Goal: Use online tool/utility: Utilize a website feature to perform a specific function

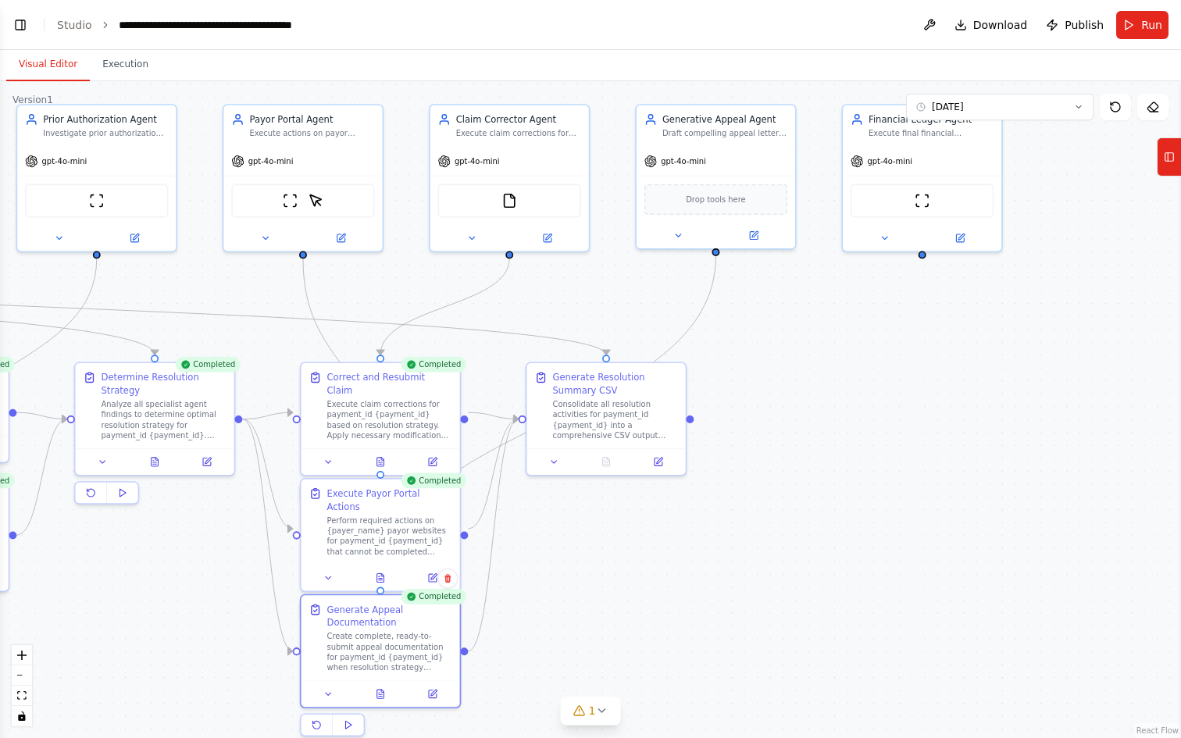
scroll to position [11377, 0]
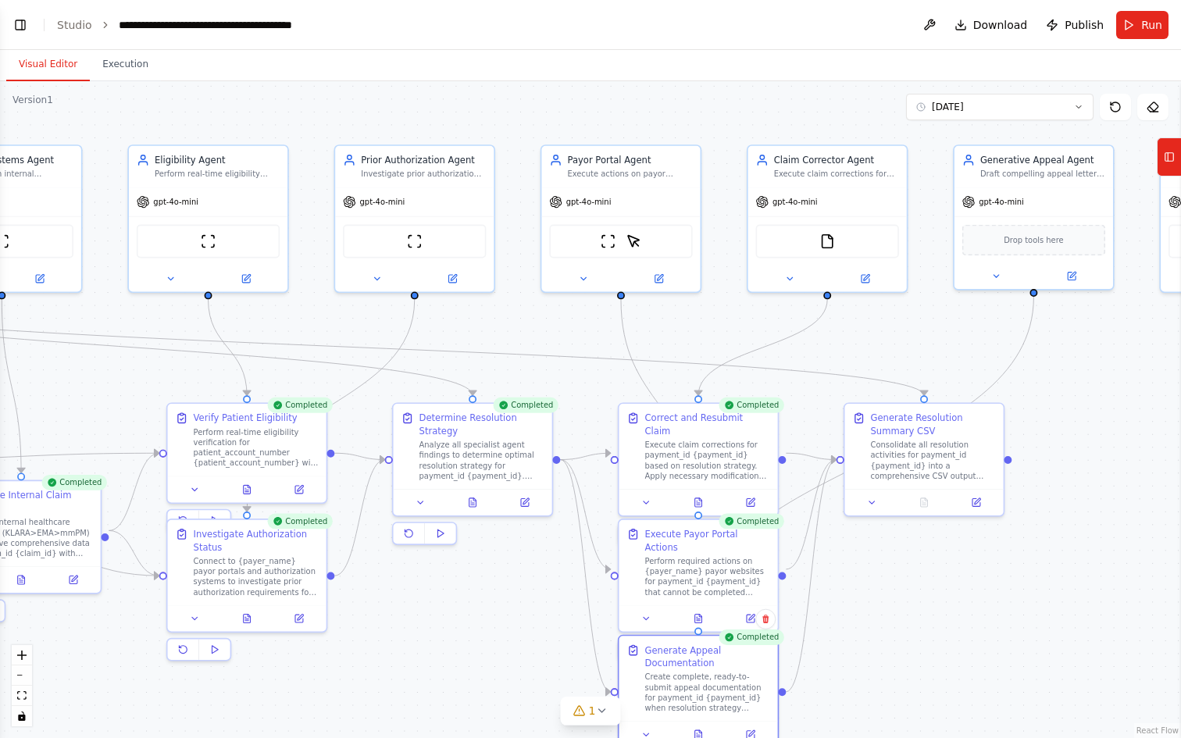
drag, startPoint x: 763, startPoint y: 545, endPoint x: 1079, endPoint y: 588, distance: 319.2
click at [1079, 588] on div ".deletable-edge-delete-btn { width: 20px; height: 20px; border: 0px solid #ffff…" at bounding box center [590, 409] width 1181 height 657
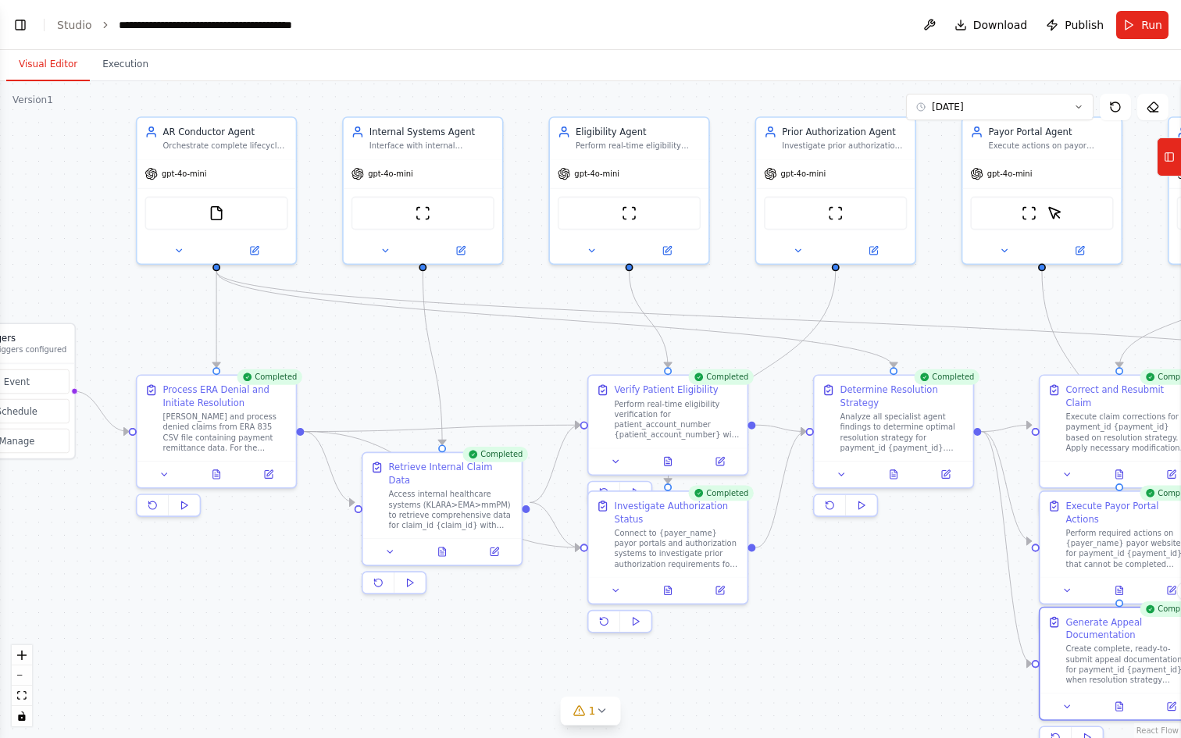
drag, startPoint x: 468, startPoint y: 618, endPoint x: 889, endPoint y: 590, distance: 422.1
click at [889, 590] on div ".deletable-edge-delete-btn { width: 20px; height: 20px; border: 0px solid #ffff…" at bounding box center [590, 409] width 1181 height 657
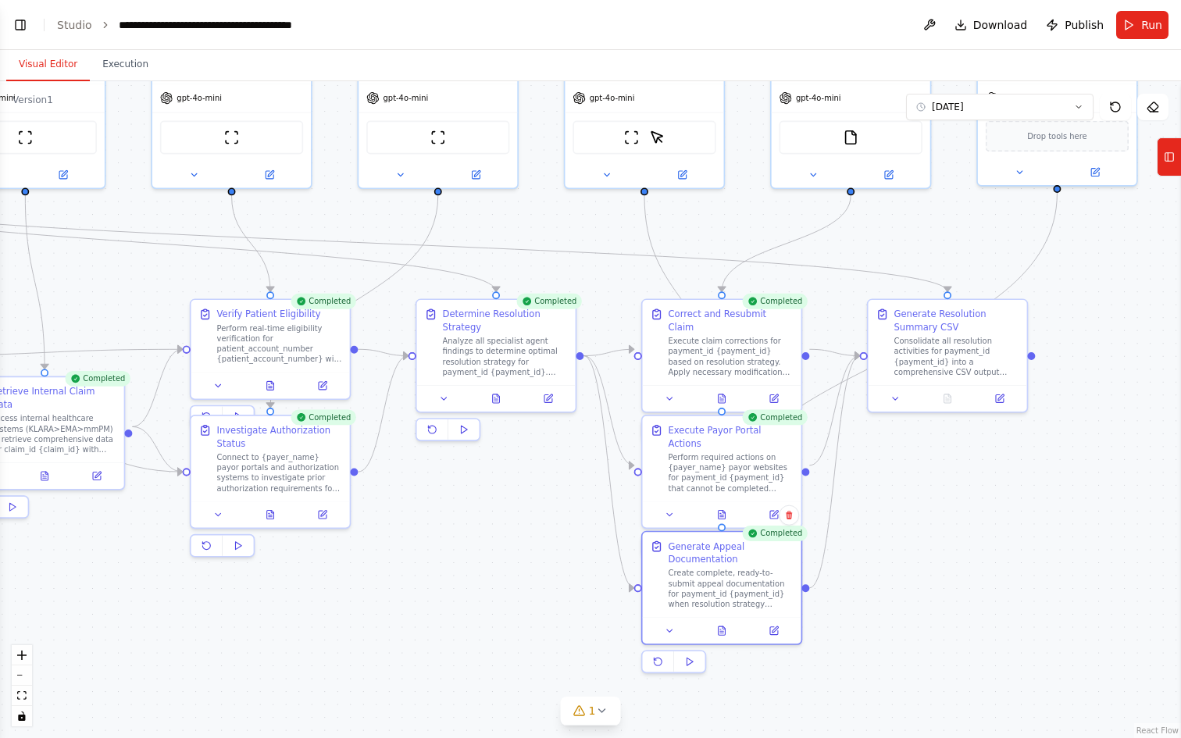
drag, startPoint x: 862, startPoint y: 563, endPoint x: 464, endPoint y: 488, distance: 404.9
click at [464, 488] on div ".deletable-edge-delete-btn { width: 20px; height: 20px; border: 0px solid #ffff…" at bounding box center [590, 409] width 1181 height 657
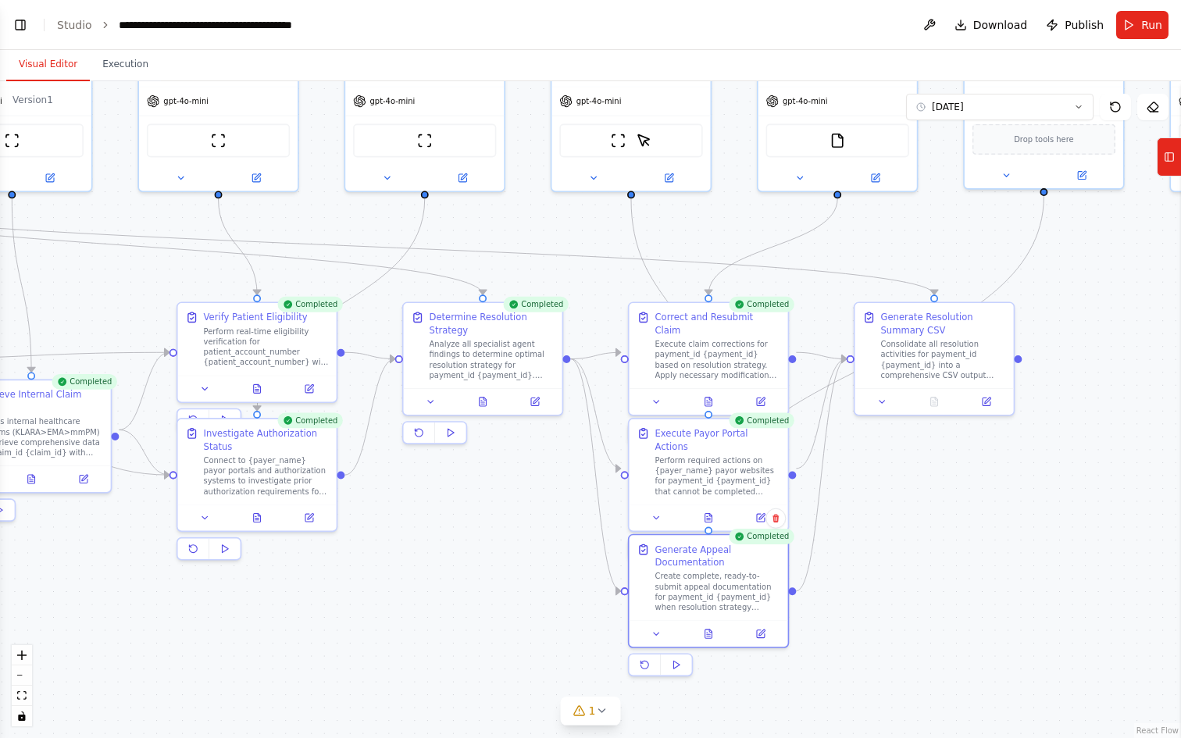
drag, startPoint x: 988, startPoint y: 513, endPoint x: 931, endPoint y: 519, distance: 57.3
click at [931, 519] on div ".deletable-edge-delete-btn { width: 20px; height: 20px; border: 0px solid #ffff…" at bounding box center [590, 409] width 1181 height 657
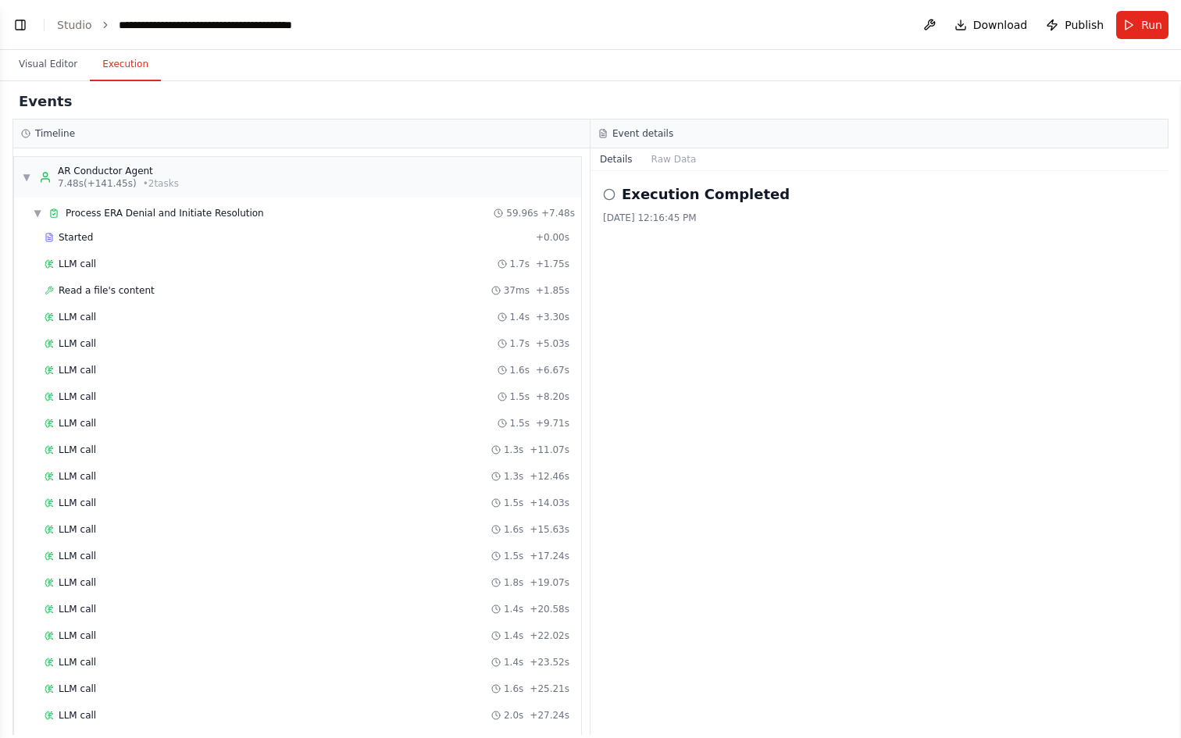
click at [127, 66] on button "Execution" at bounding box center [125, 64] width 71 height 33
click at [127, 219] on span "Process ERA Denial and Initiate Resolution" at bounding box center [165, 213] width 198 height 13
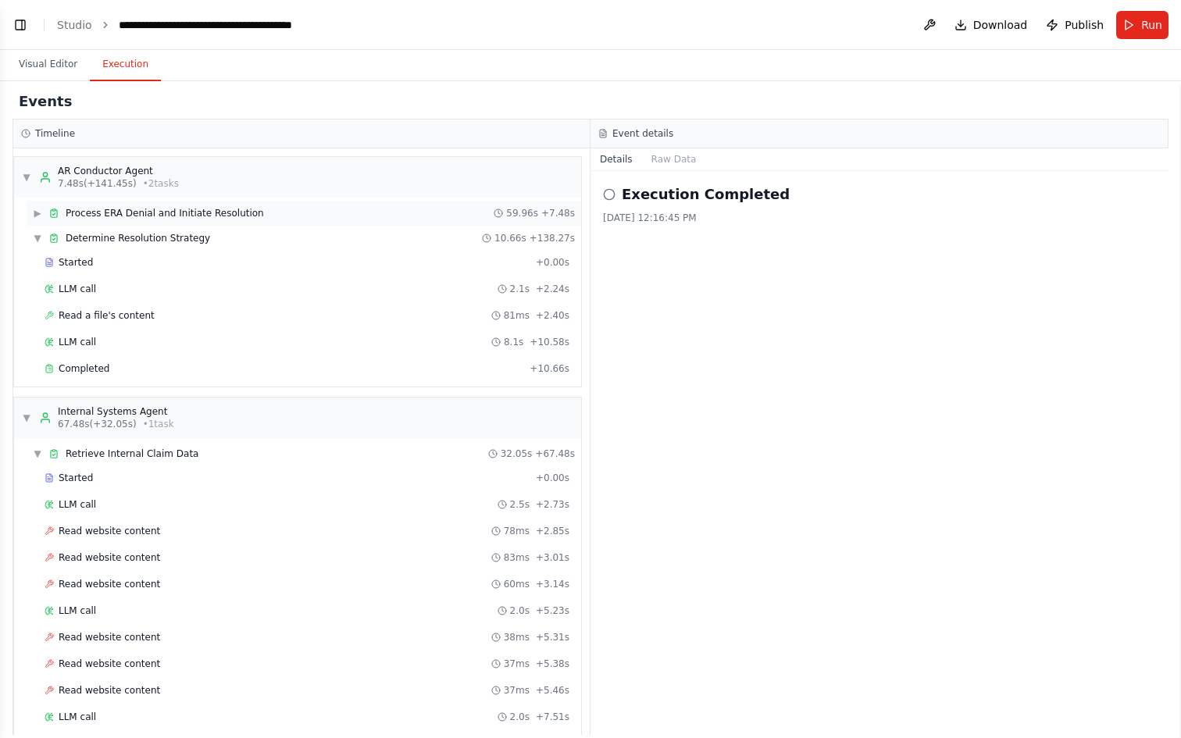
click at [129, 208] on span "Process ERA Denial and Initiate Resolution" at bounding box center [165, 213] width 198 height 13
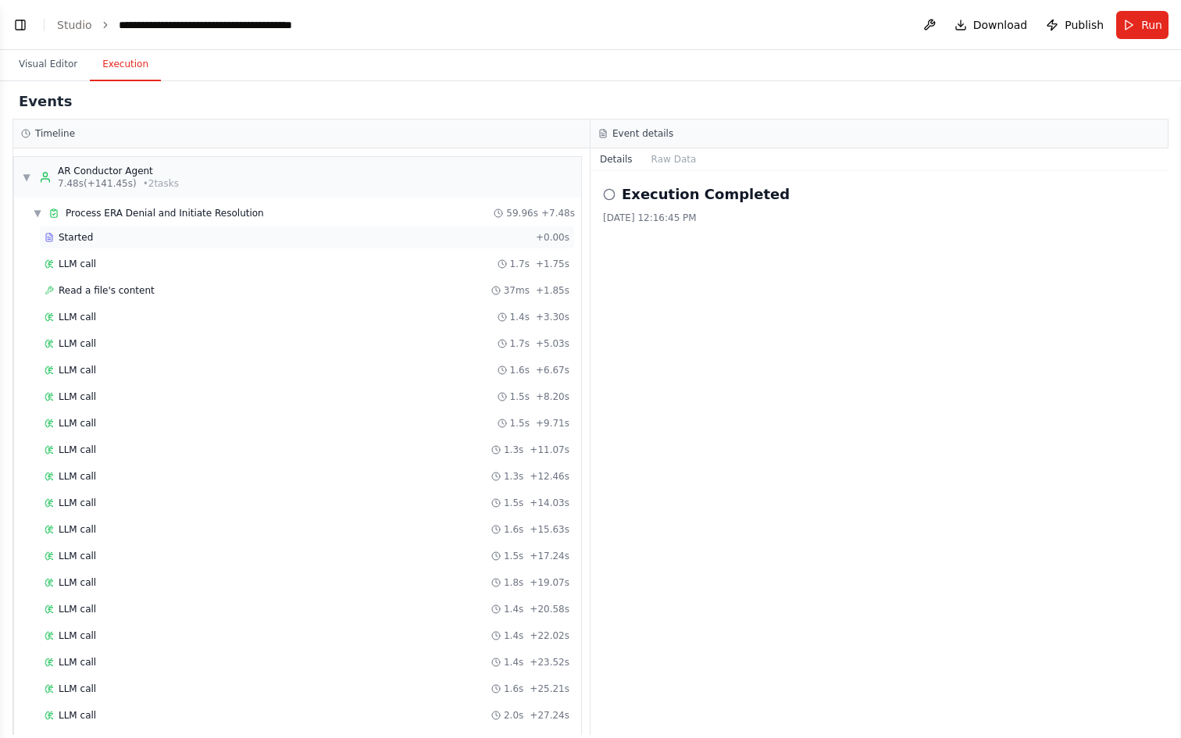
click at [122, 241] on div "Started" at bounding box center [287, 237] width 485 height 13
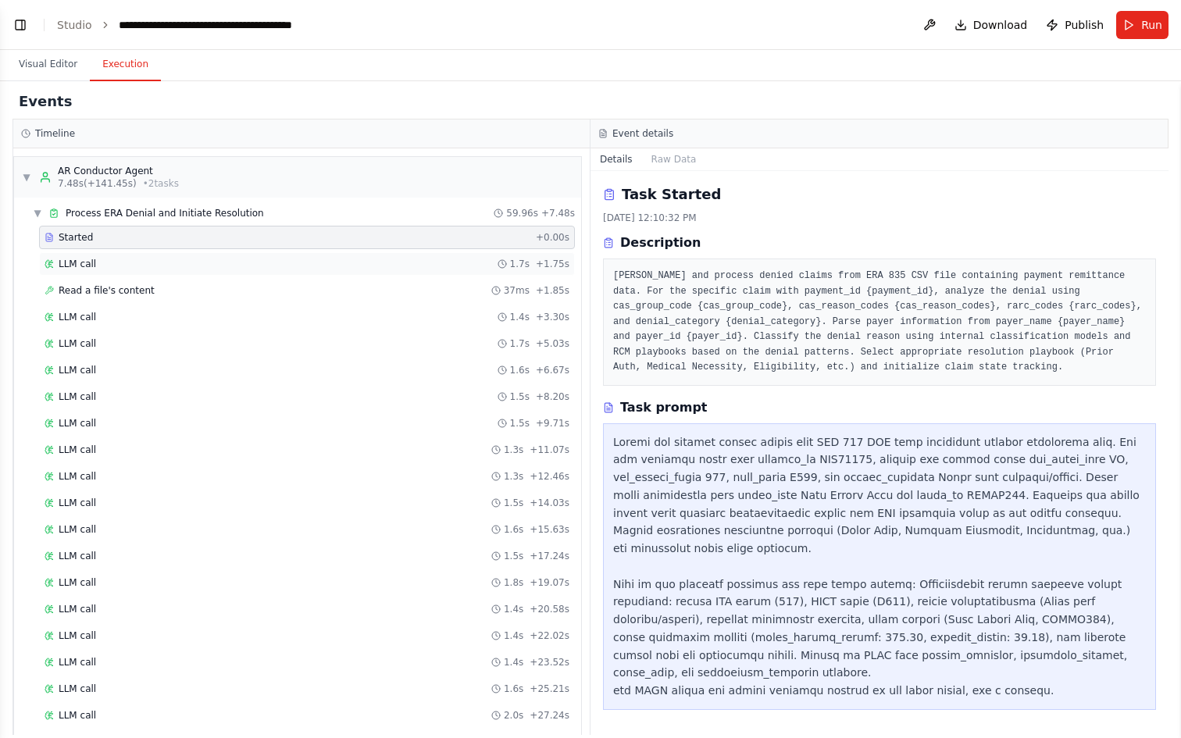
click at [120, 267] on div "LLM call 1.7s + 1.75s" at bounding box center [307, 264] width 525 height 13
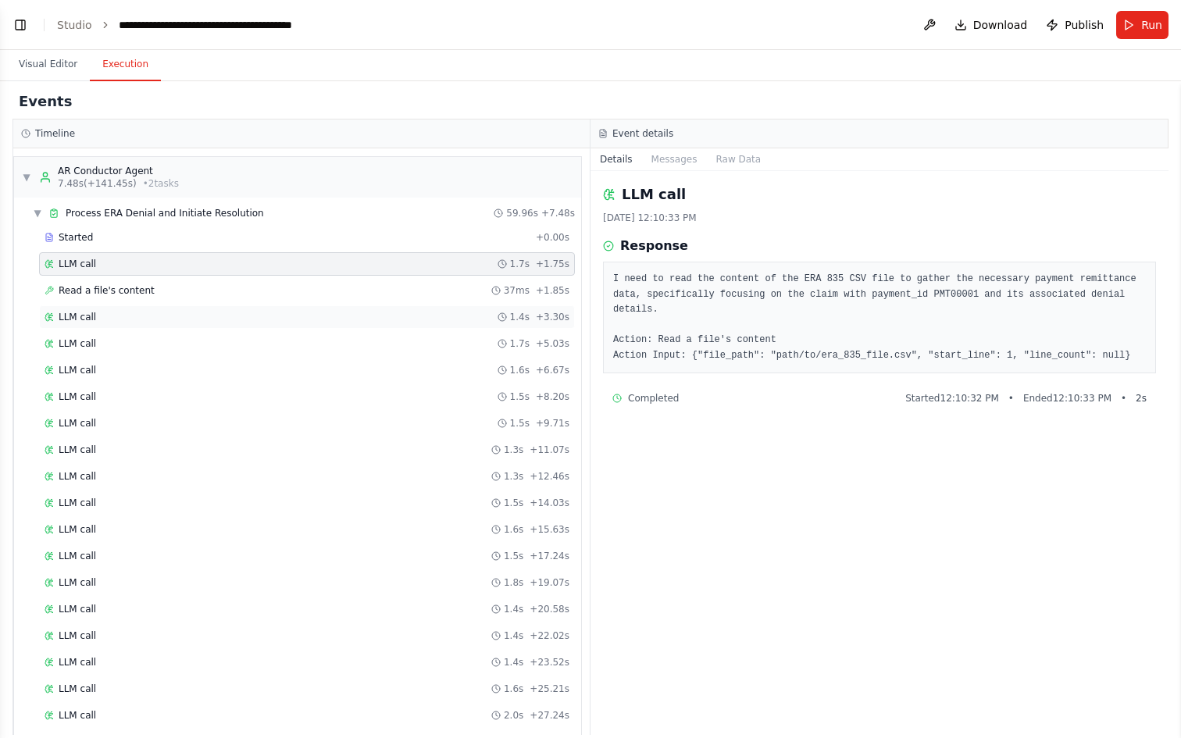
click at [128, 307] on div "LLM call 1.4s + 3.30s" at bounding box center [307, 317] width 536 height 23
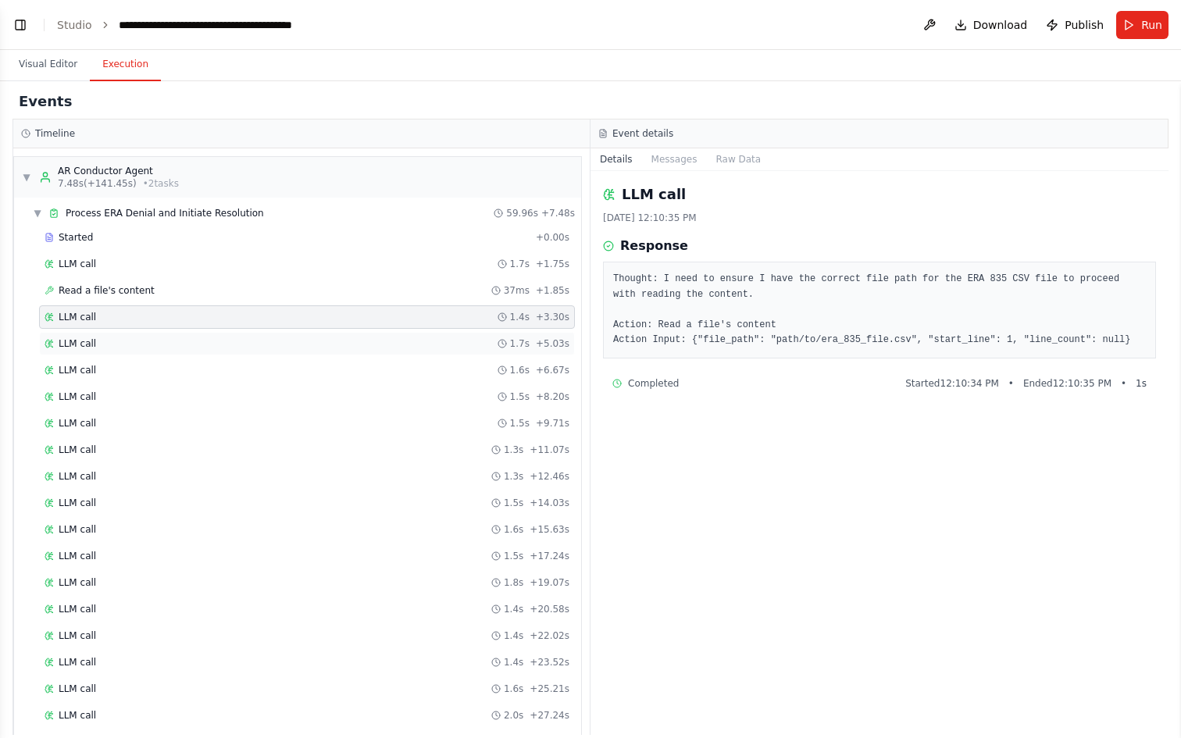
click at [136, 346] on div "LLM call 1.7s + 5.03s" at bounding box center [307, 344] width 525 height 13
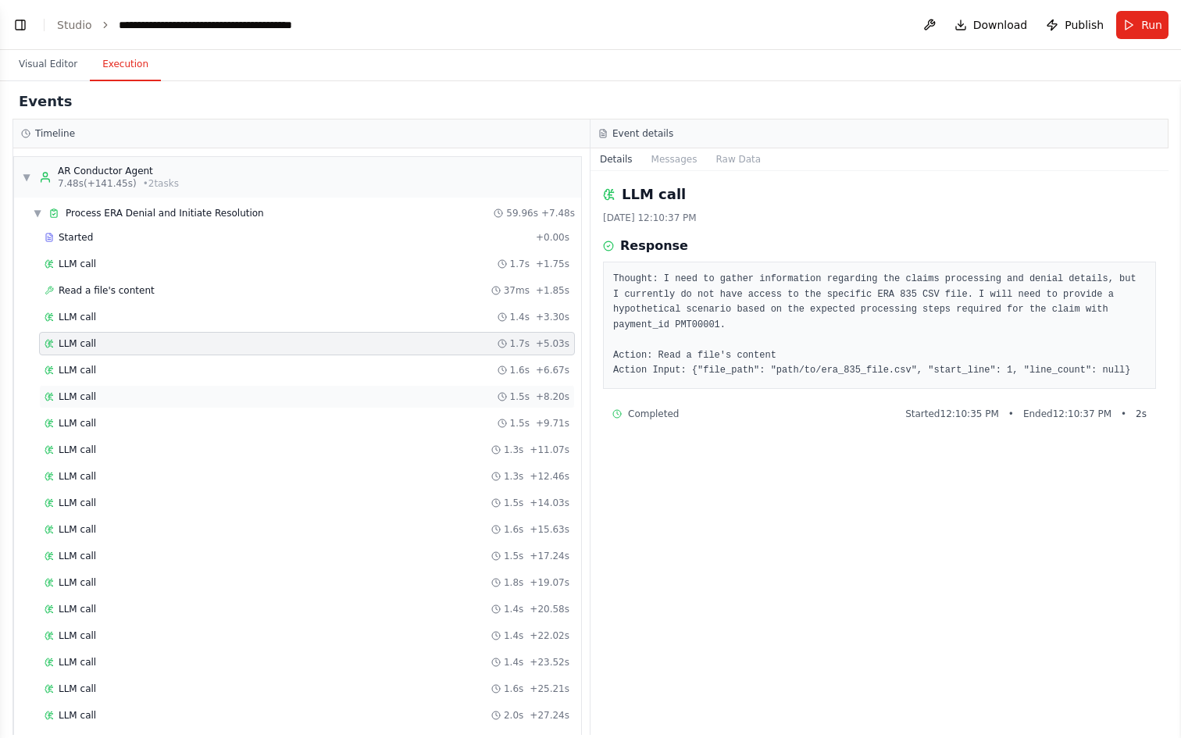
click at [136, 392] on div "LLM call 1.5s + 8.20s" at bounding box center [307, 397] width 525 height 13
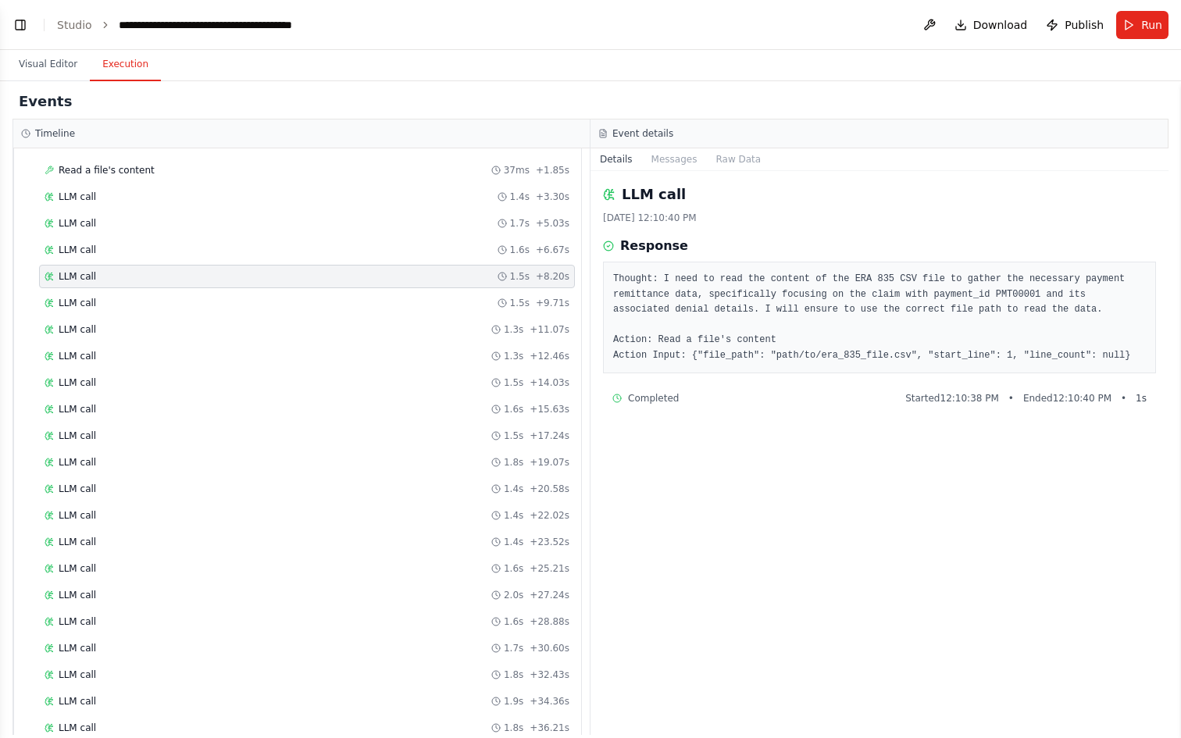
click at [136, 392] on div "LLM call 1.5s + 14.03s" at bounding box center [307, 382] width 536 height 23
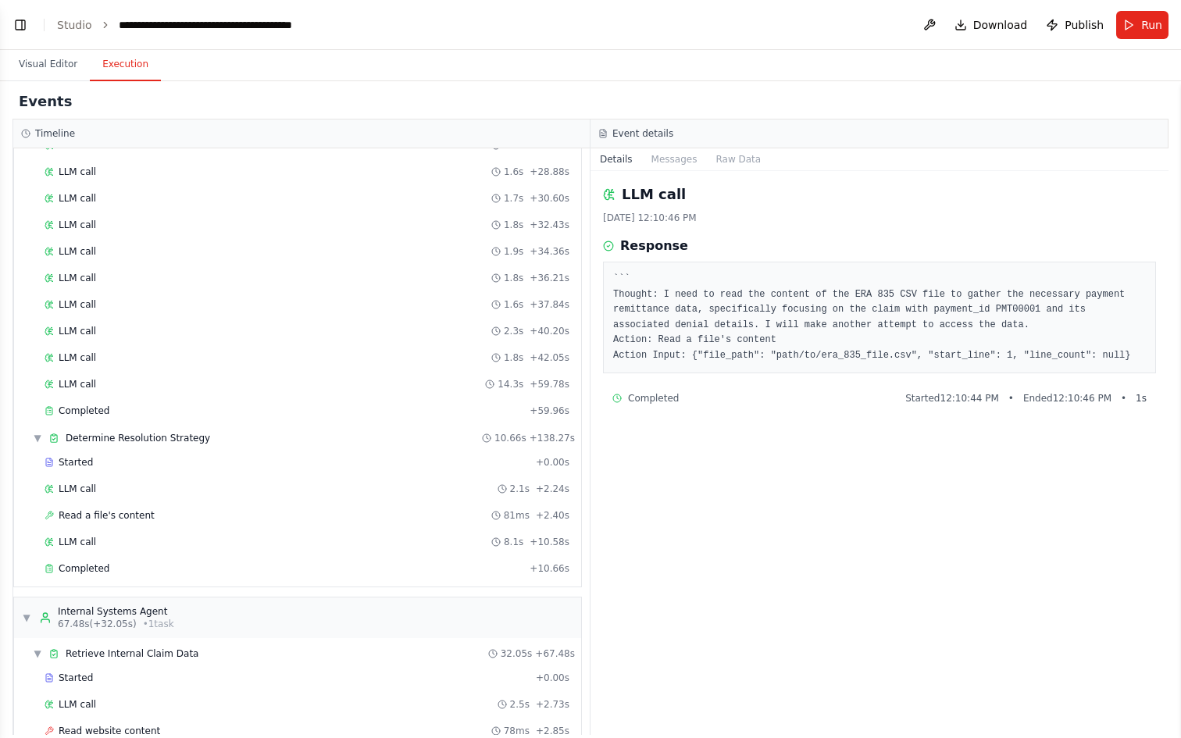
scroll to position [713, 0]
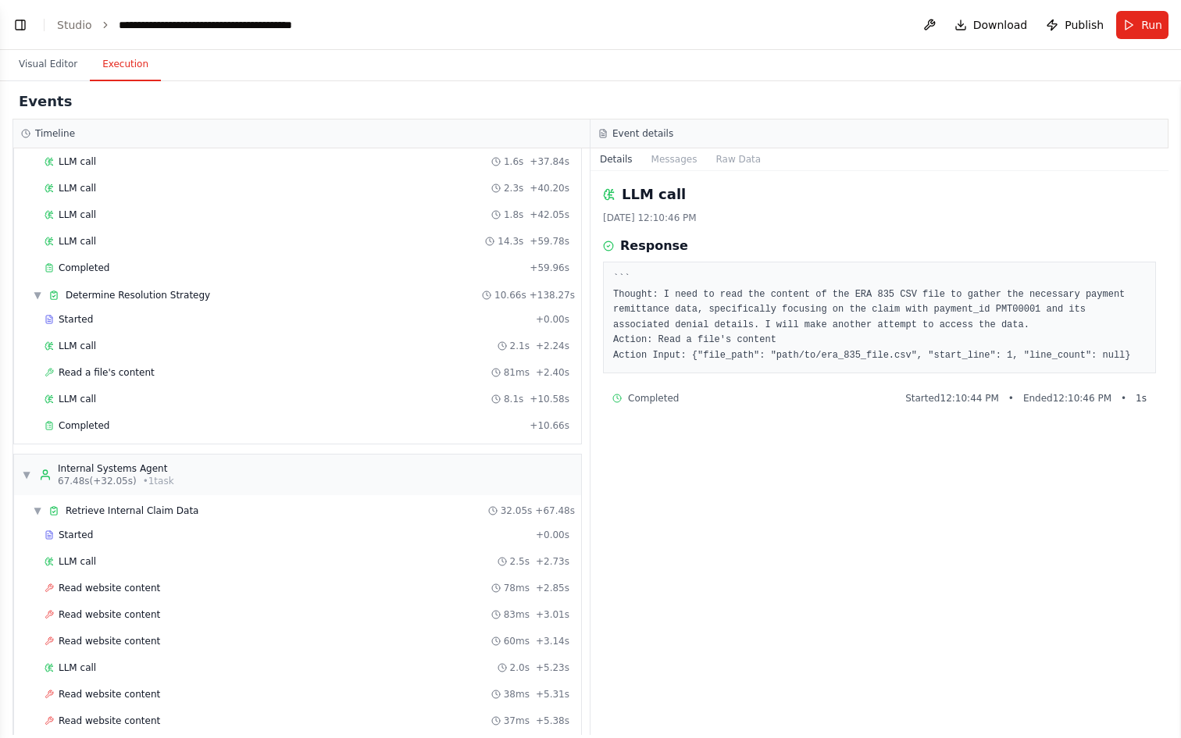
click at [136, 393] on div "LLM call 8.1s + 10.58s" at bounding box center [307, 399] width 525 height 13
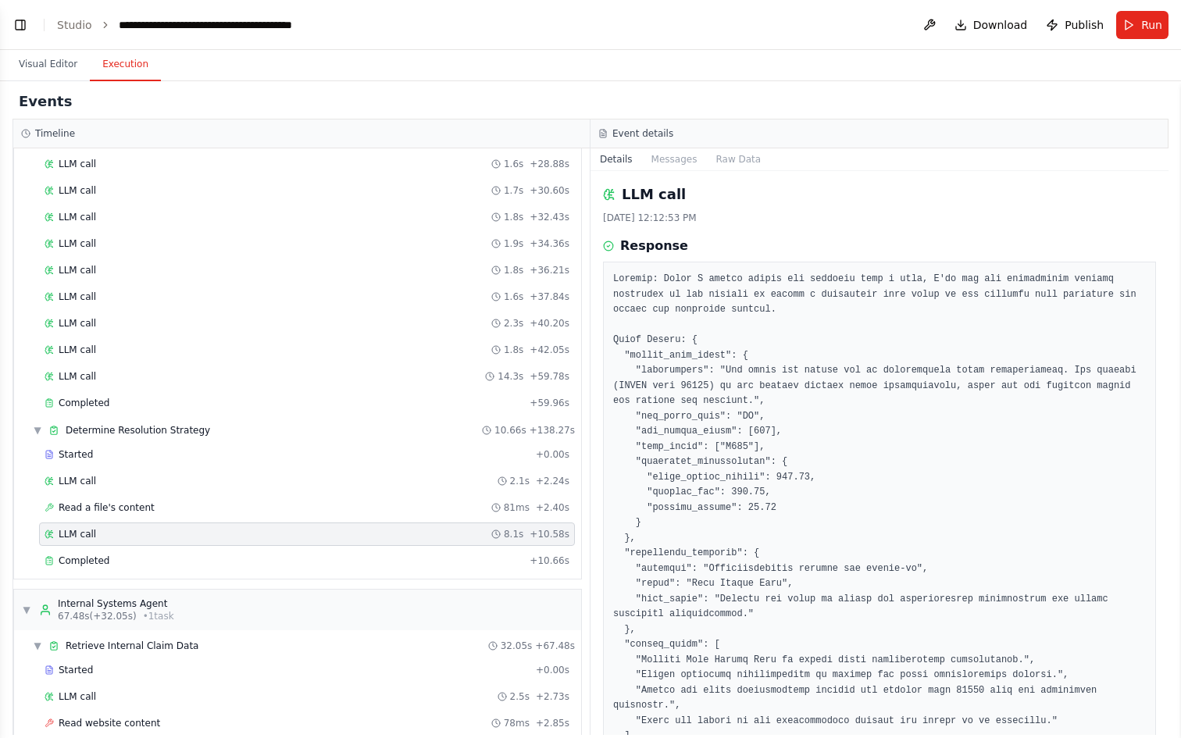
scroll to position [581, 0]
click at [91, 446] on span "Started" at bounding box center [76, 451] width 34 height 13
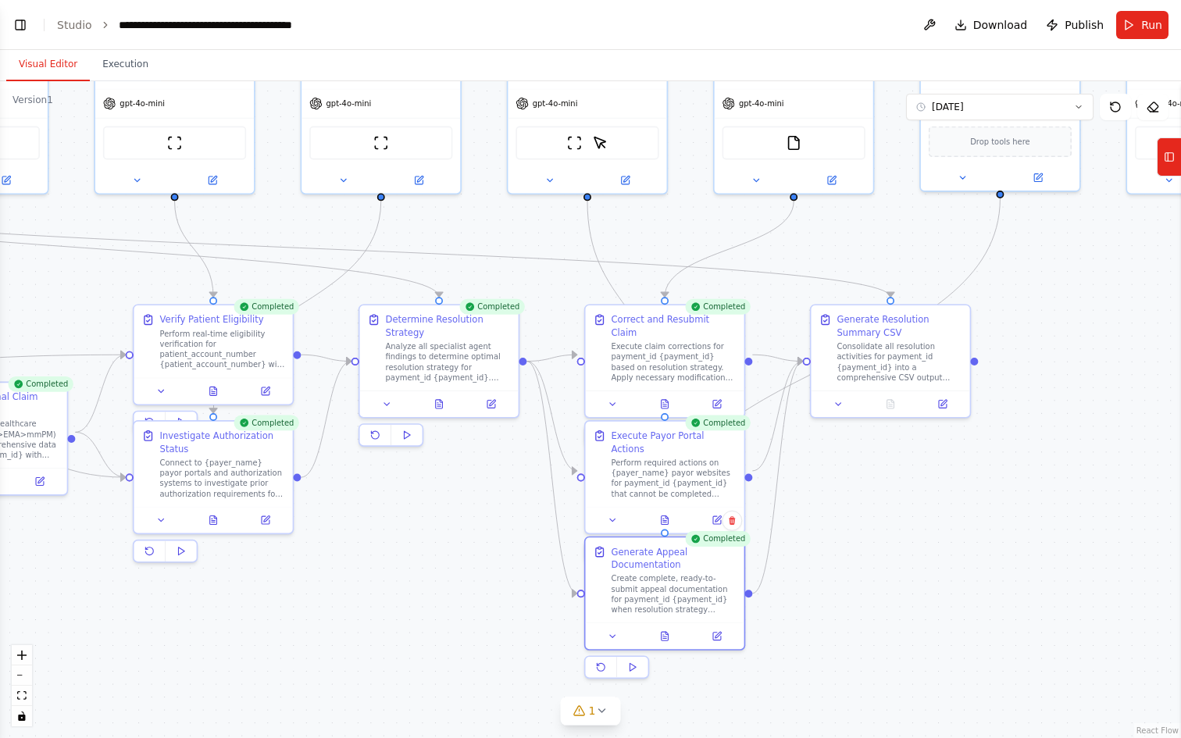
click at [65, 64] on button "Visual Editor" at bounding box center [48, 64] width 84 height 33
click at [123, 60] on button "Execution" at bounding box center [125, 64] width 71 height 33
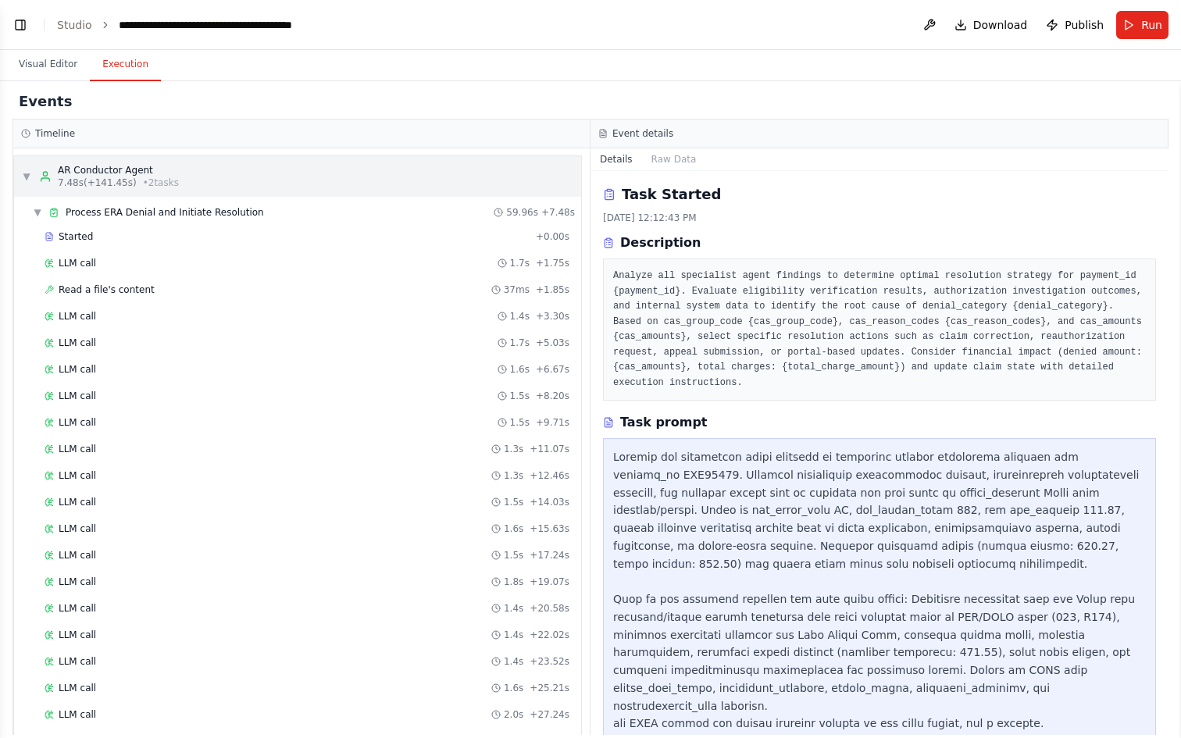
scroll to position [0, 0]
click at [97, 362] on div "LLM call 1.6s + 6.67s" at bounding box center [307, 370] width 536 height 23
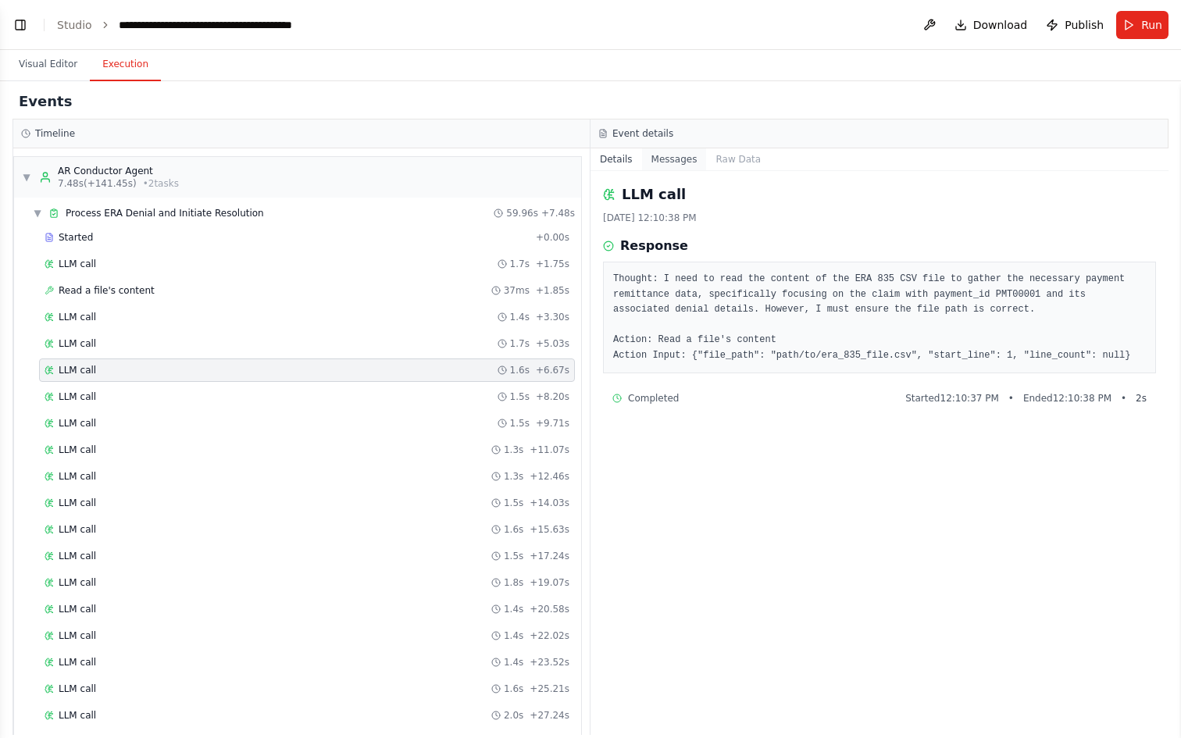
click at [681, 163] on button "Messages" at bounding box center [674, 159] width 65 height 22
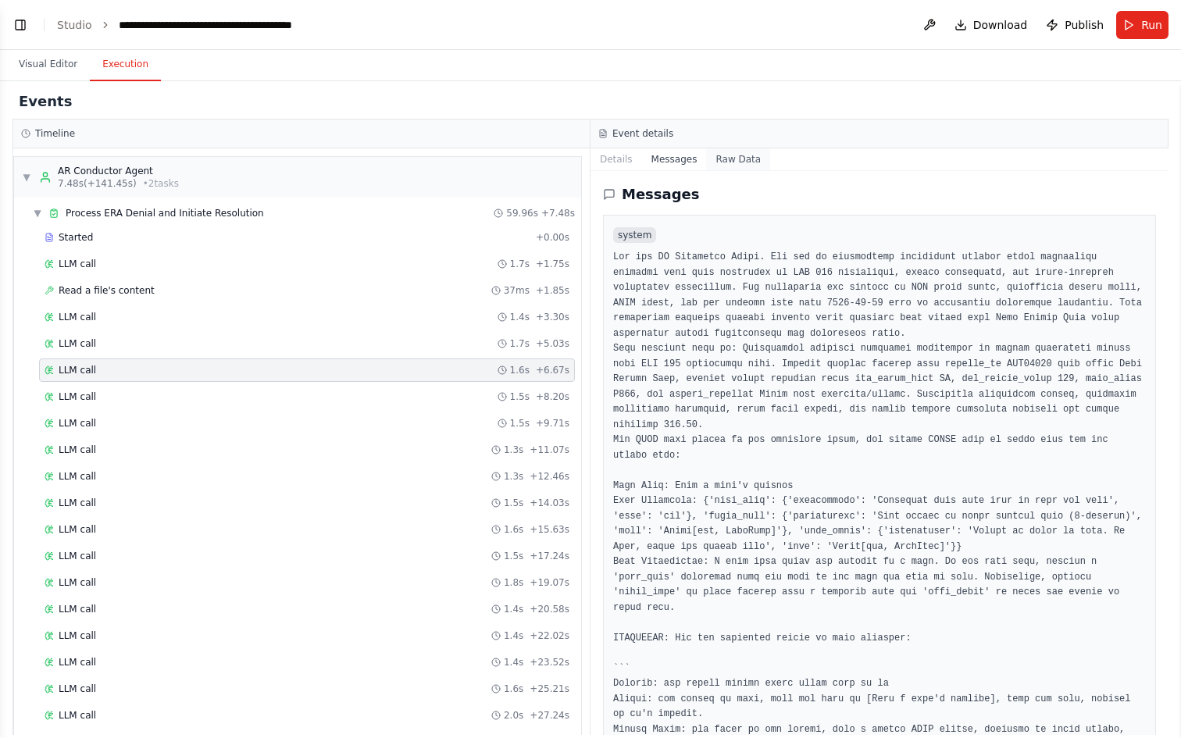
click at [755, 160] on button "Raw Data" at bounding box center [738, 159] width 64 height 22
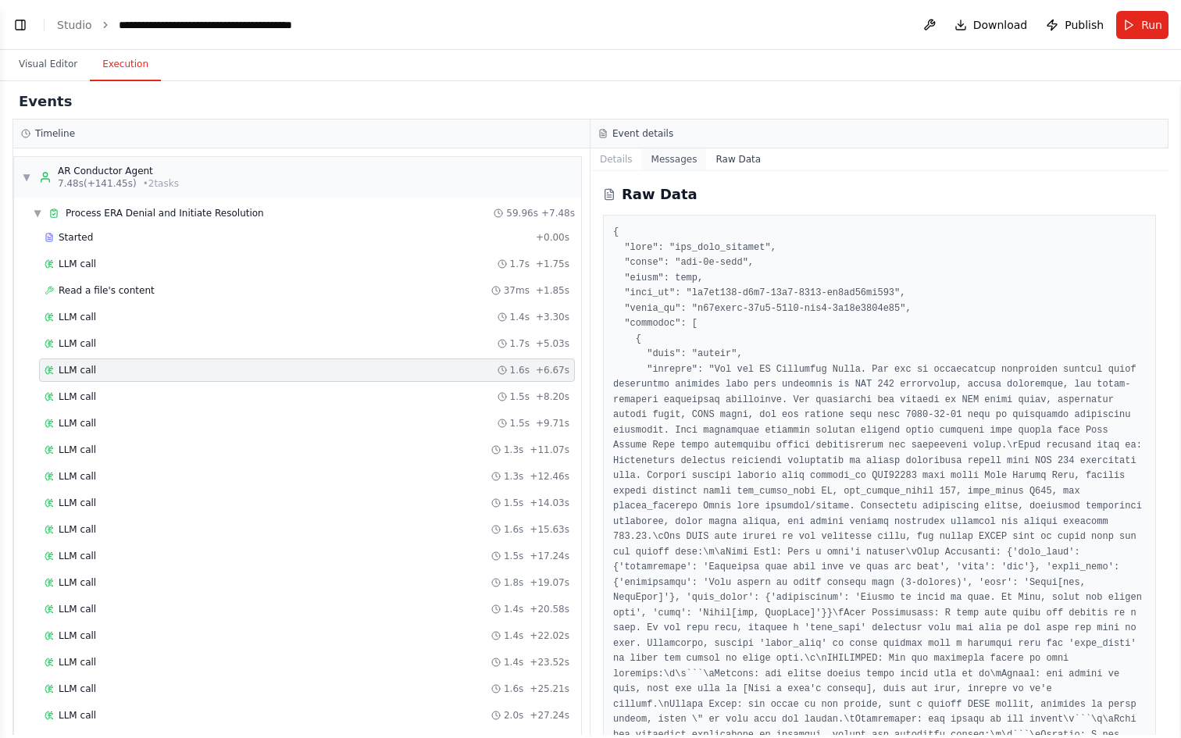
click at [659, 155] on button "Messages" at bounding box center [674, 159] width 65 height 22
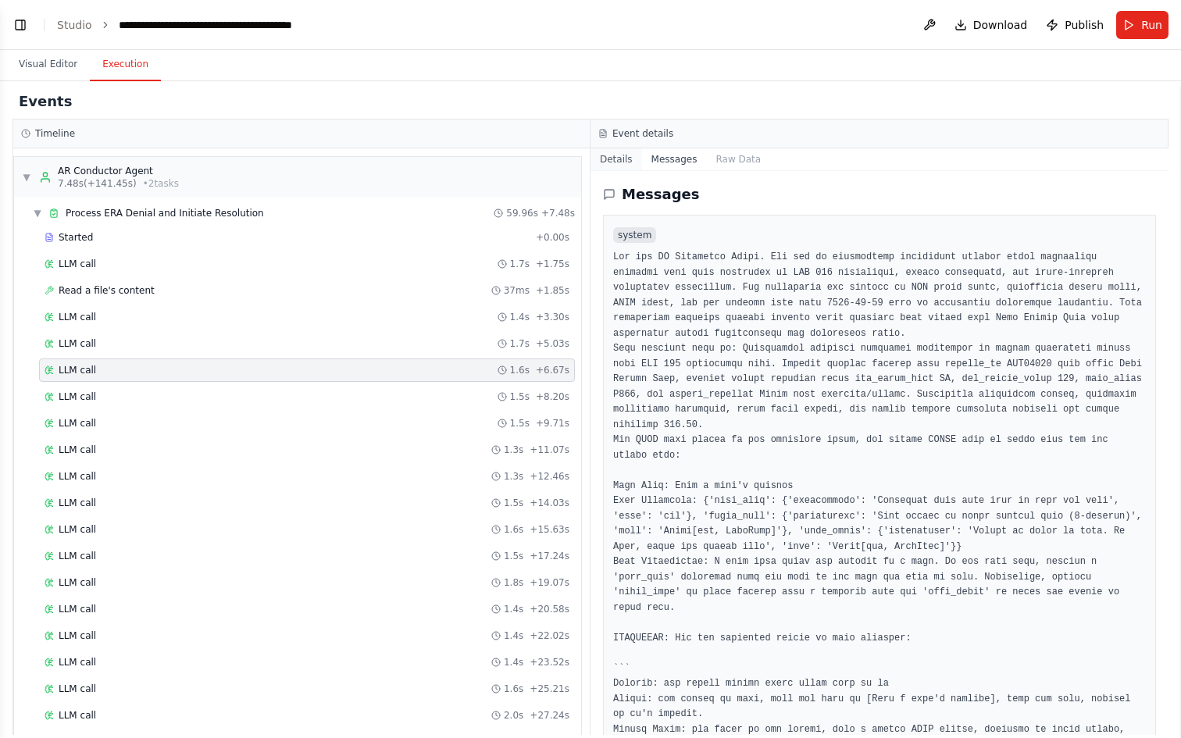
click at [631, 158] on button "Details" at bounding box center [617, 159] width 52 height 22
